Goal: Task Accomplishment & Management: Use online tool/utility

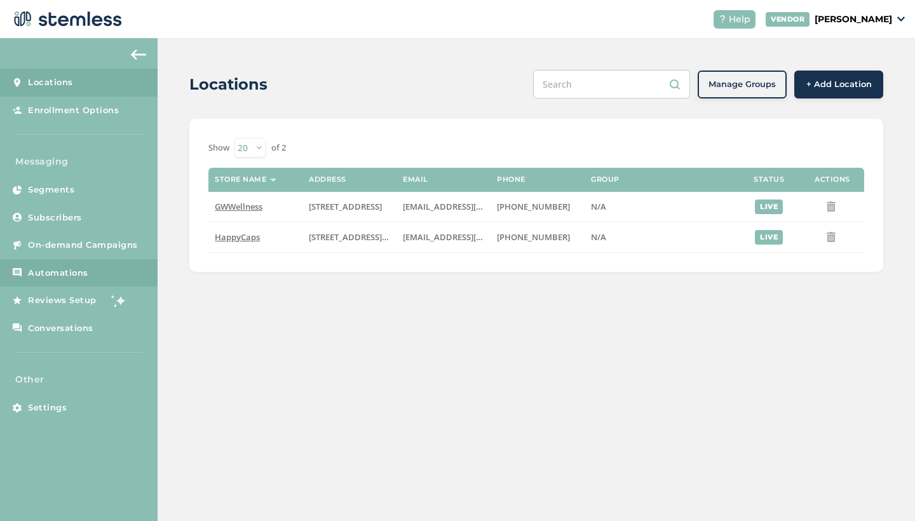
click at [58, 275] on span "Automations" at bounding box center [58, 273] width 60 height 13
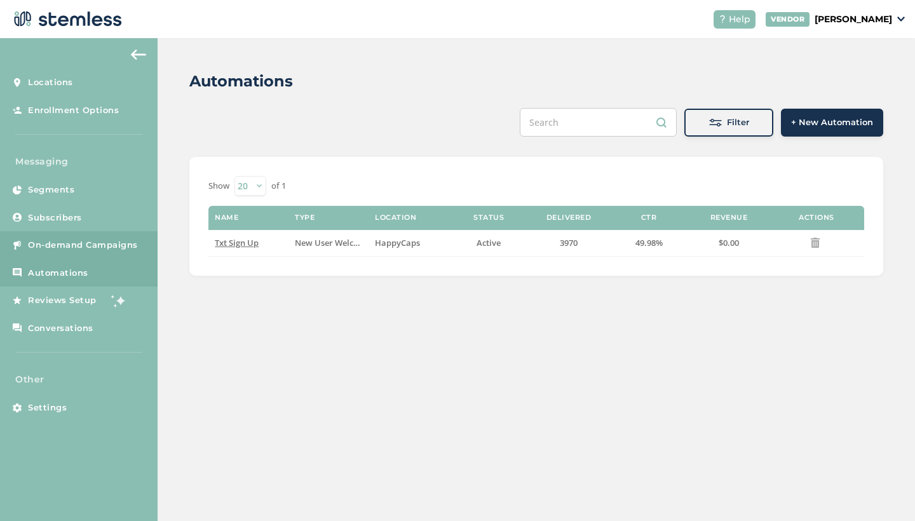
click at [71, 245] on span "On-demand Campaigns" at bounding box center [83, 245] width 110 height 13
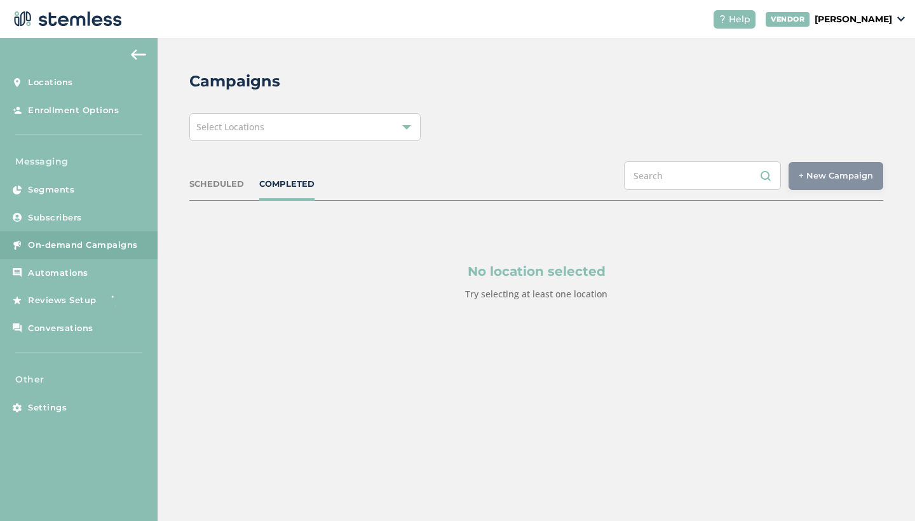
click at [246, 130] on span "Select Locations" at bounding box center [230, 127] width 68 height 12
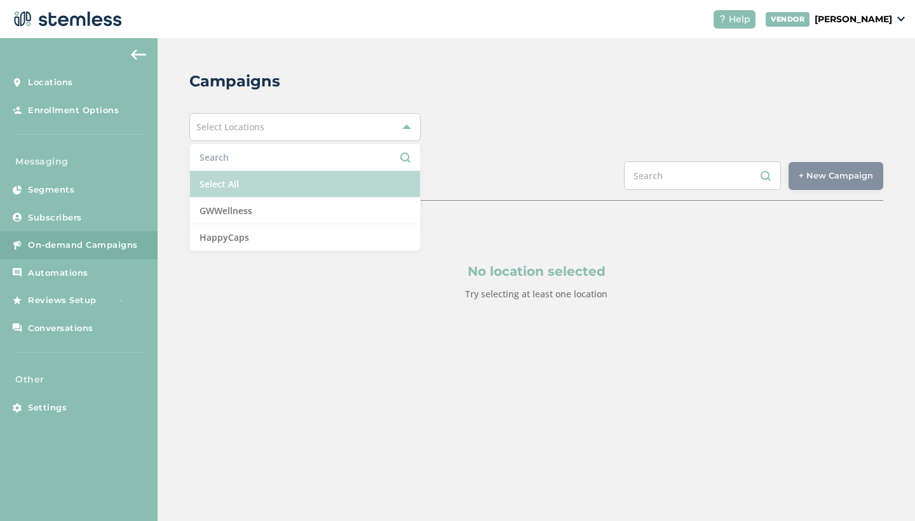
click at [242, 179] on li "Select All" at bounding box center [305, 184] width 230 height 27
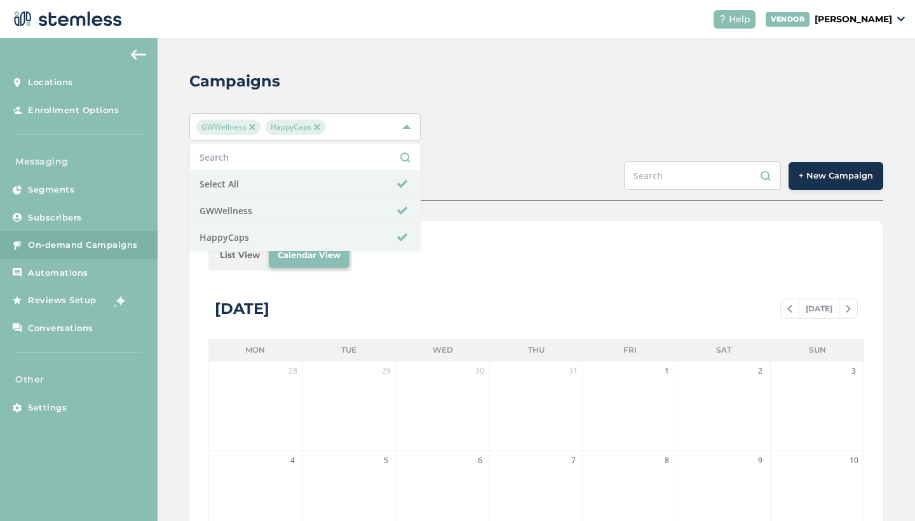
click at [245, 254] on li "List View" at bounding box center [240, 255] width 58 height 25
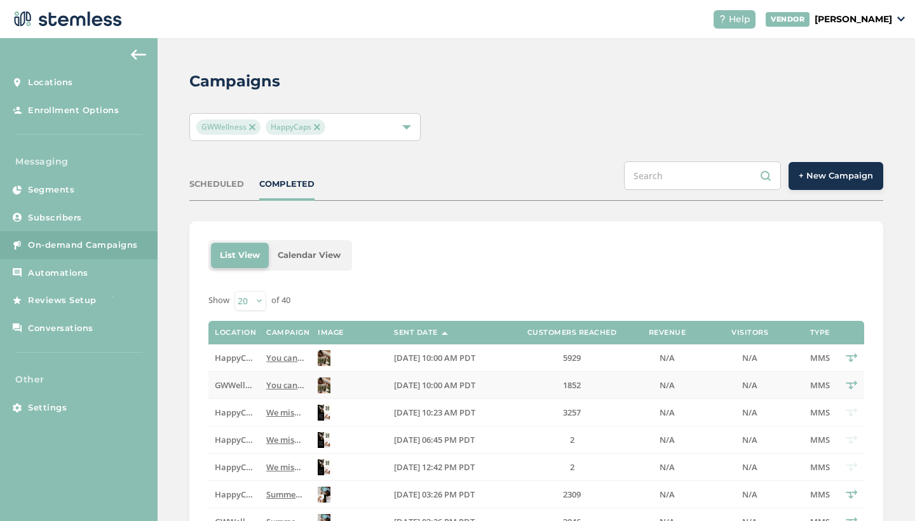
click at [364, 388] on td at bounding box center [349, 385] width 76 height 27
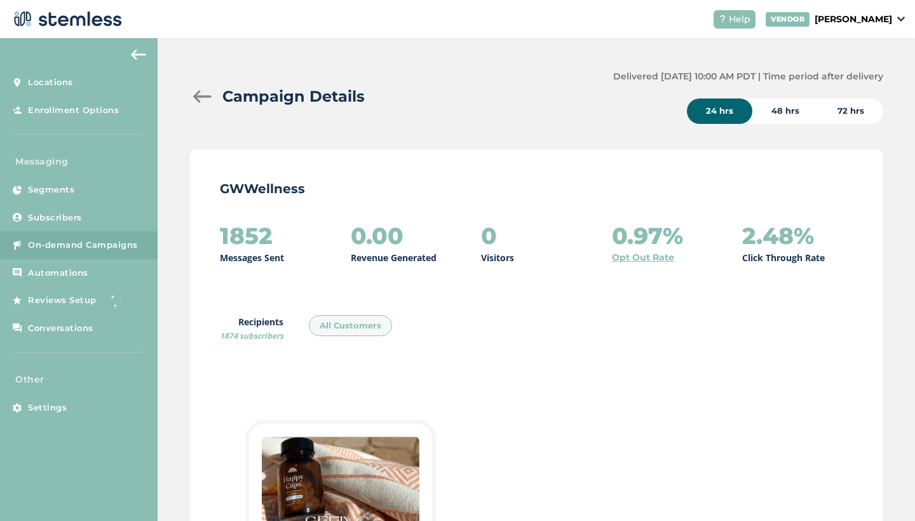
click at [836, 115] on div "72 hrs" at bounding box center [851, 111] width 65 height 25
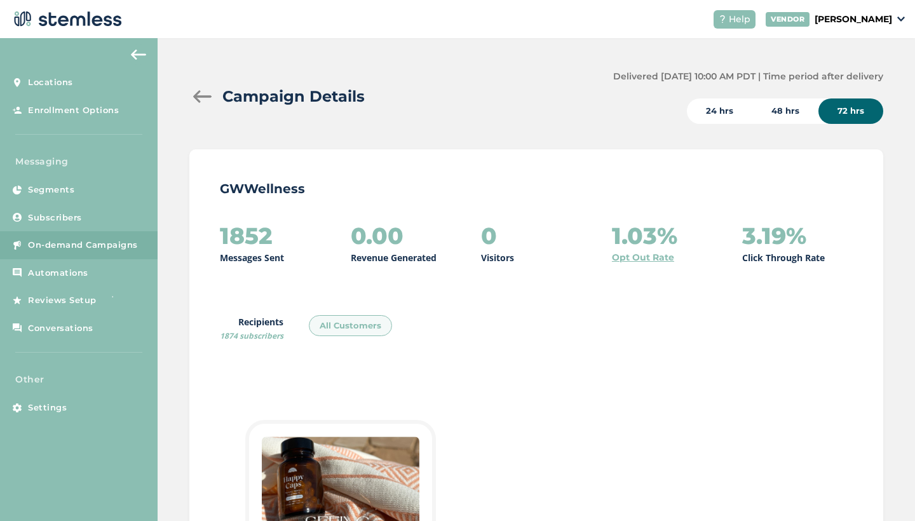
click at [198, 93] on div at bounding box center [201, 96] width 25 height 13
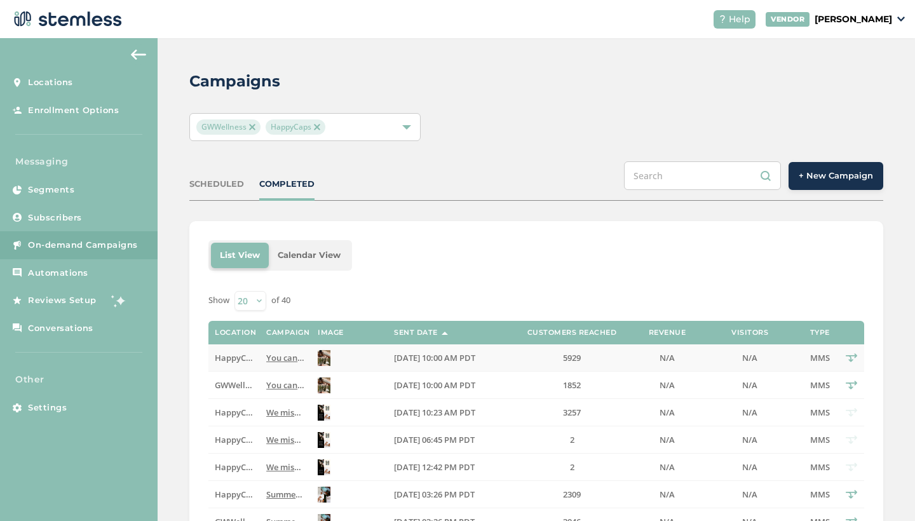
click at [280, 360] on span "You can be... with this extra bottle of HappyCaps on all orders over $120. Vali…" at bounding box center [606, 357] width 681 height 11
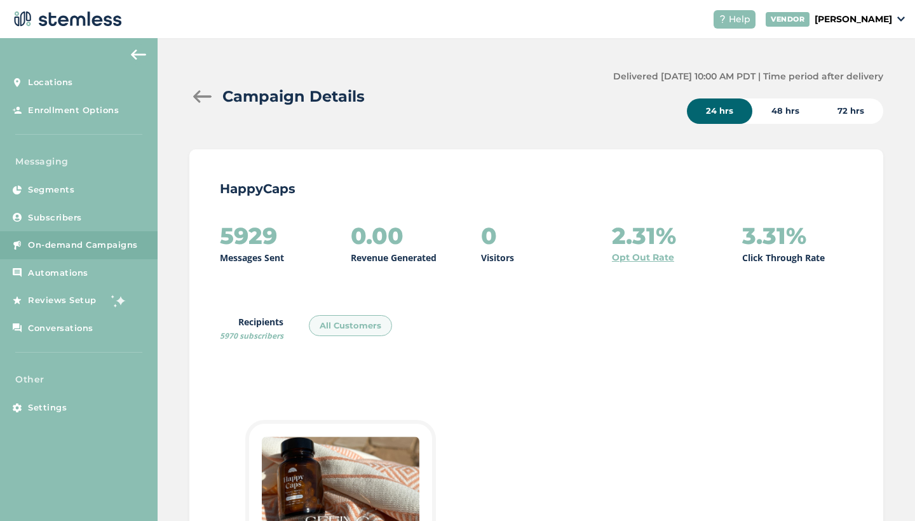
click at [850, 110] on div "72 hrs" at bounding box center [851, 111] width 65 height 25
click at [134, 53] on img at bounding box center [138, 55] width 15 height 10
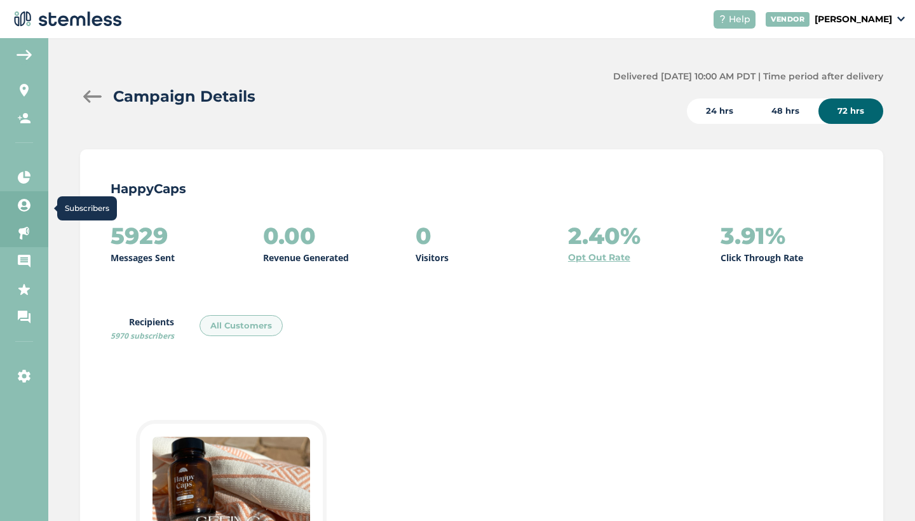
click at [25, 202] on icon at bounding box center [24, 205] width 13 height 13
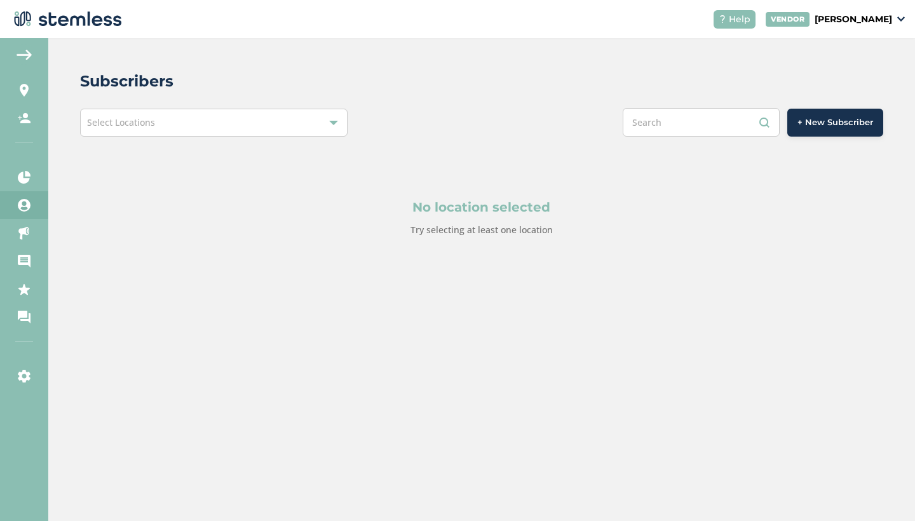
click at [218, 123] on div "Select Locations" at bounding box center [214, 123] width 268 height 28
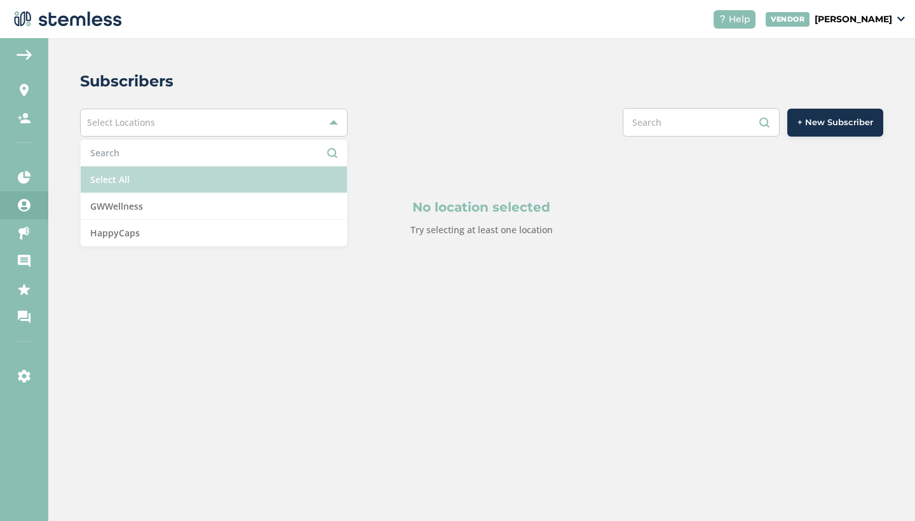
click at [173, 178] on li "Select All" at bounding box center [214, 180] width 266 height 27
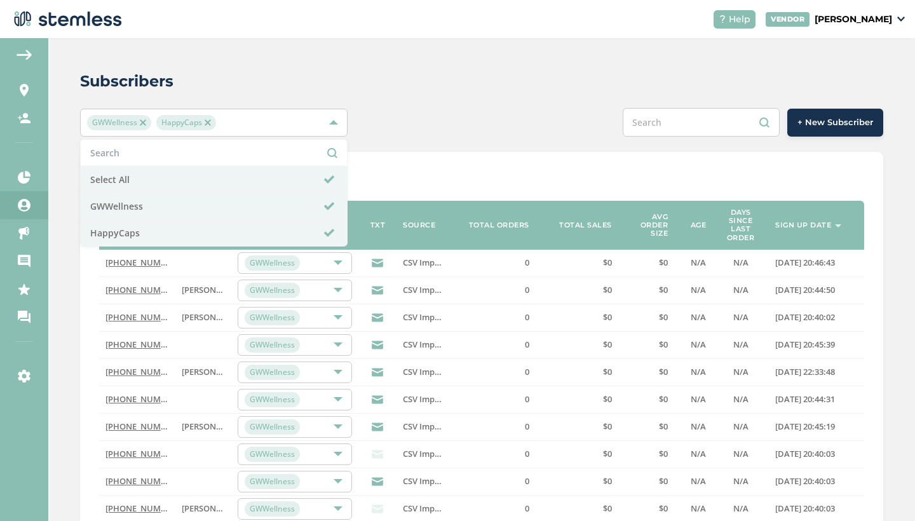
click at [401, 111] on div "GWWellness HappyCaps Select All GWWellness HappyCaps + New Subscriber" at bounding box center [481, 122] width 803 height 29
